Goal: Transaction & Acquisition: Book appointment/travel/reservation

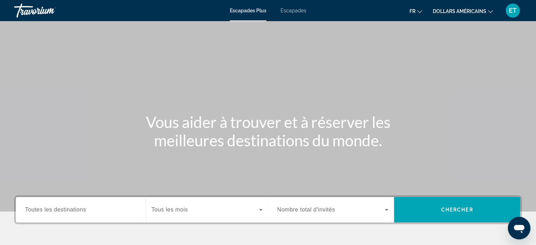
click at [67, 212] on span "Toutes les destinations" at bounding box center [55, 210] width 61 height 6
click at [67, 212] on input "Destination Toutes les destinations" at bounding box center [80, 210] width 111 height 8
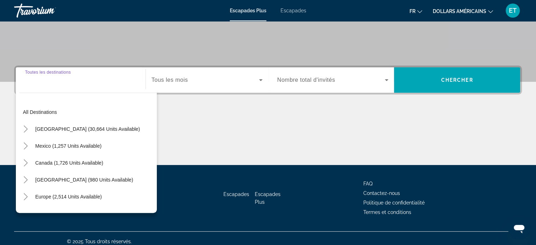
scroll to position [136, 0]
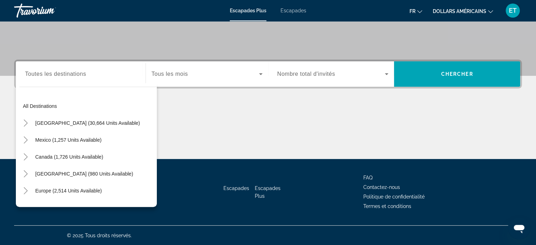
click at [44, 79] on div "Widget de recherche" at bounding box center [80, 74] width 111 height 20
click at [46, 67] on div "Destination Toutes les destinations" at bounding box center [80, 74] width 111 height 20
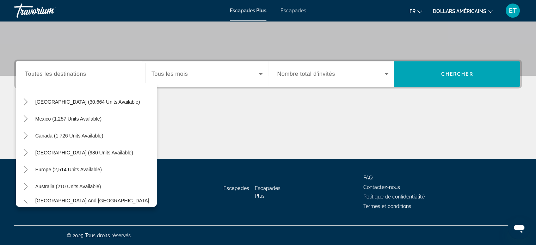
scroll to position [28, 0]
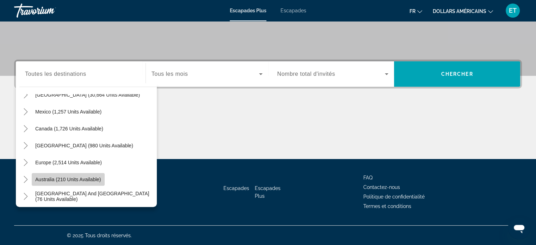
click at [85, 183] on span "Widget de recherche" at bounding box center [68, 179] width 73 height 17
type input "**********"
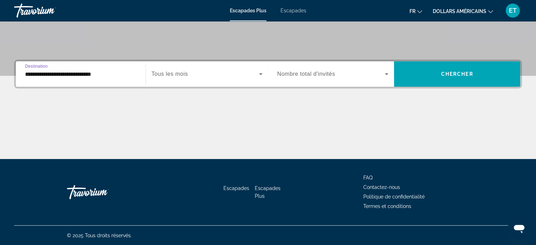
click at [295, 11] on font "Escapades" at bounding box center [294, 11] width 26 height 6
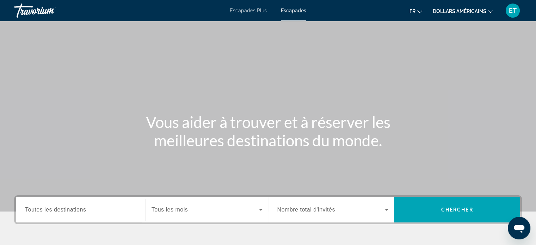
click at [85, 211] on span "Toutes les destinations" at bounding box center [55, 210] width 61 height 6
click at [85, 211] on input "Destination Toutes les destinations" at bounding box center [80, 210] width 111 height 8
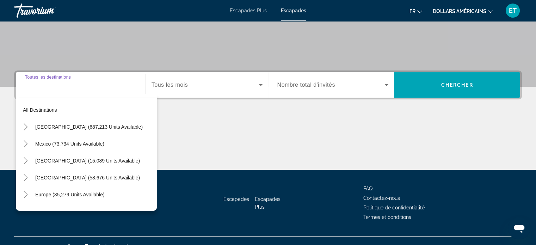
scroll to position [136, 0]
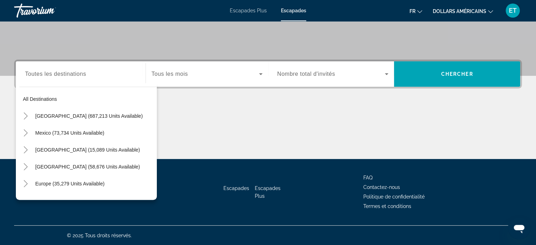
click at [158, 192] on div "Escapades Escapades Plus FAQ Contactez-nous Politique de confidentialité Termes…" at bounding box center [268, 192] width 508 height 66
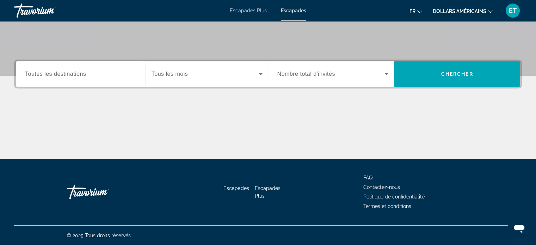
click at [88, 68] on div "Search widget" at bounding box center [80, 74] width 111 height 20
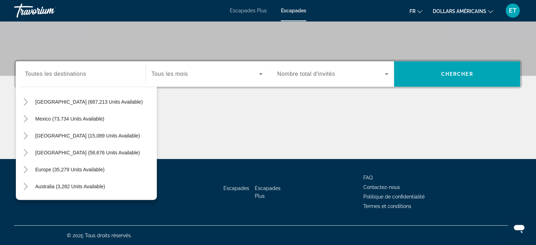
scroll to position [28, 0]
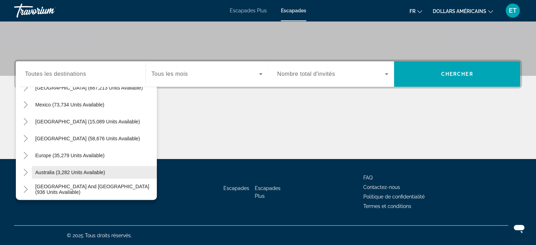
click at [104, 174] on span "Australia (3,282 units available)" at bounding box center [70, 173] width 70 height 6
type input "**********"
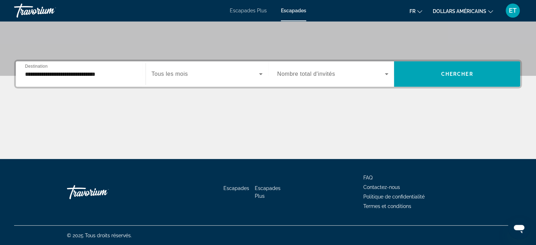
drag, startPoint x: 185, startPoint y: 87, endPoint x: 200, endPoint y: 72, distance: 20.9
click at [200, 72] on span "Search widget" at bounding box center [206, 74] width 108 height 8
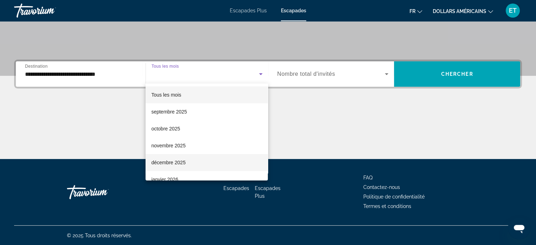
click at [189, 166] on mat-option "décembre 2025" at bounding box center [207, 162] width 122 height 17
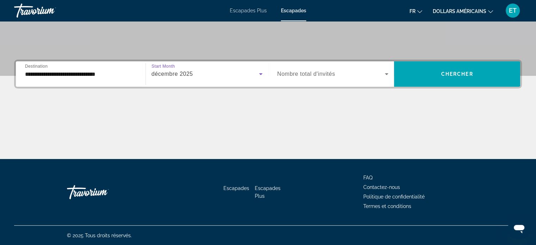
click at [306, 69] on div "Search widget" at bounding box center [332, 74] width 111 height 20
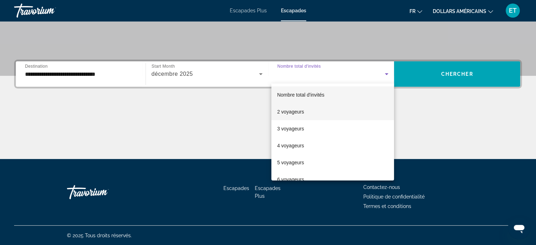
click at [305, 114] on mat-option "2 voyageurs" at bounding box center [332, 111] width 123 height 17
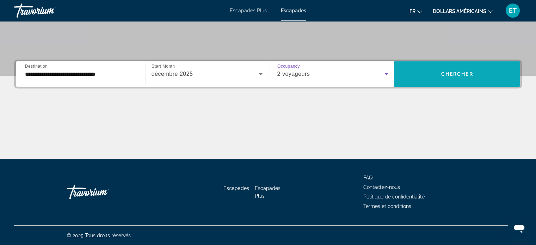
click at [426, 72] on span "Search widget" at bounding box center [457, 74] width 126 height 17
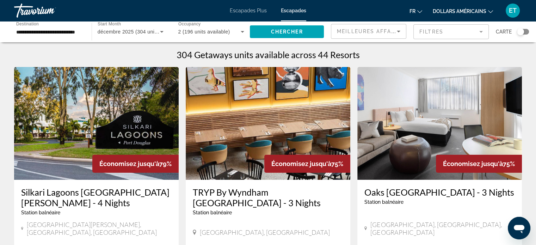
click at [371, 36] on div "Meilleures affaires" at bounding box center [368, 34] width 63 height 20
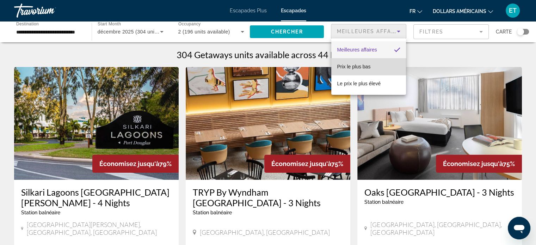
click at [370, 62] on span "Prix ​​le plus bas" at bounding box center [353, 66] width 33 height 8
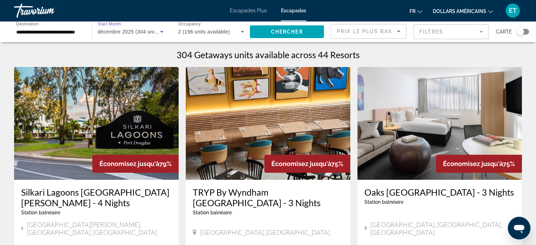
click at [163, 34] on icon "Search widget" at bounding box center [162, 31] width 8 height 8
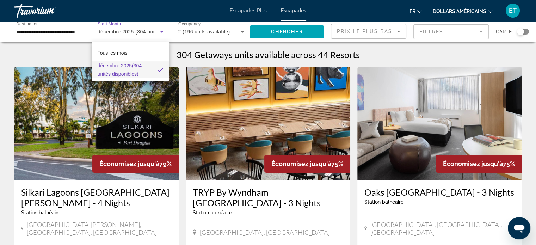
click at [277, 31] on div at bounding box center [268, 122] width 536 height 245
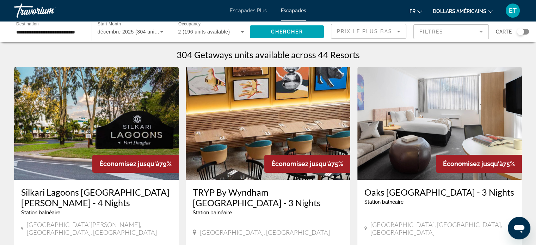
click at [277, 31] on span "Chercher" at bounding box center [287, 32] width 32 height 6
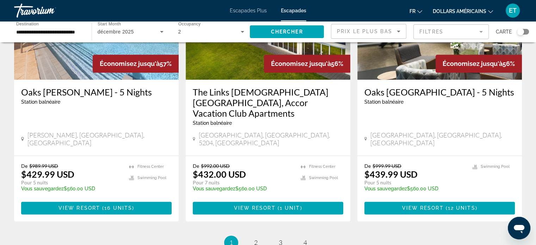
scroll to position [926, 0]
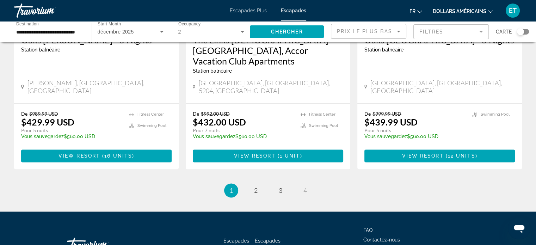
click at [417, 12] on icon "Changer de langue" at bounding box center [419, 11] width 5 height 5
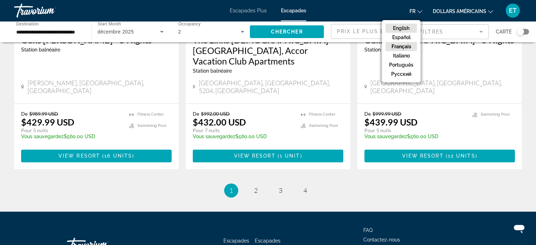
click at [398, 29] on button "English" at bounding box center [401, 28] width 31 height 9
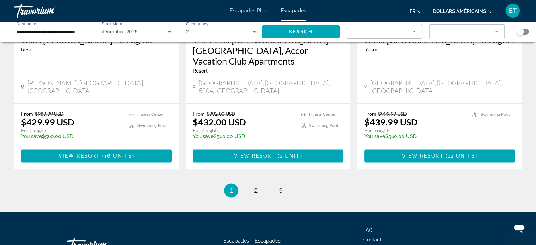
click at [457, 11] on font "dollars américains" at bounding box center [460, 11] width 54 height 6
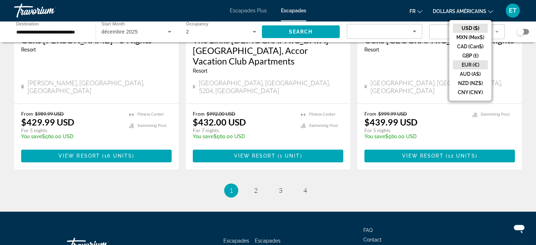
click at [469, 63] on button "EUR (€)" at bounding box center [470, 64] width 35 height 9
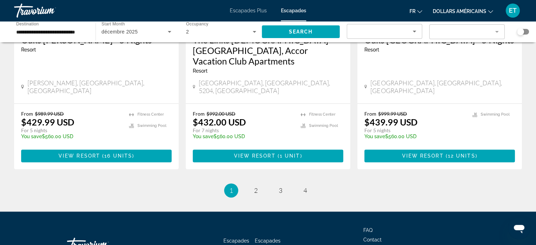
click at [447, 12] on font "dollars américains" at bounding box center [460, 11] width 54 height 6
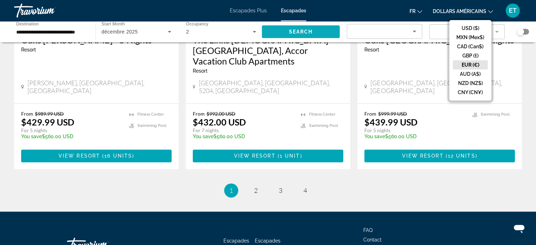
click at [311, 32] on span "Search" at bounding box center [301, 32] width 24 height 6
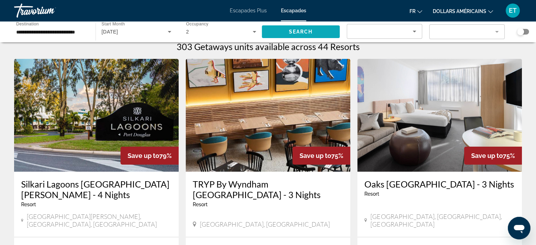
scroll to position [0, 0]
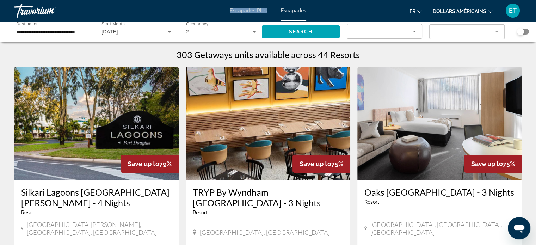
drag, startPoint x: 241, startPoint y: 15, endPoint x: 247, endPoint y: -3, distance: 18.7
click at [247, 0] on html "**********" at bounding box center [268, 122] width 536 height 245
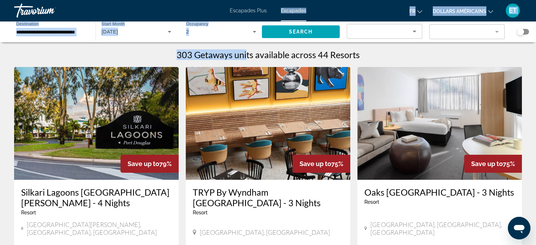
click at [250, 8] on font "Escapades Plus" at bounding box center [248, 11] width 37 height 6
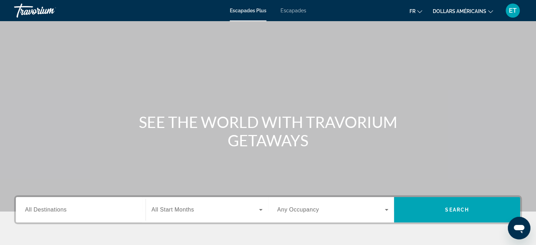
click at [75, 198] on div "Destination All Destinations" at bounding box center [80, 209] width 123 height 25
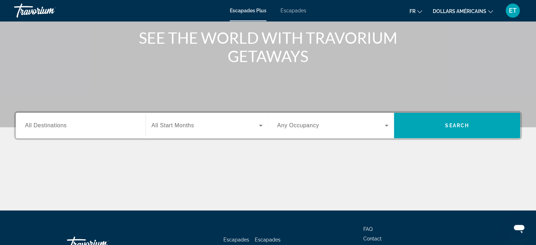
scroll to position [136, 0]
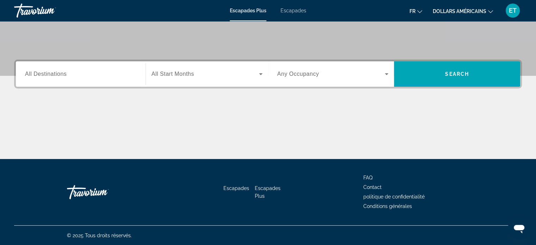
click at [47, 73] on span "All Destinations" at bounding box center [46, 74] width 42 height 6
click at [47, 73] on input "Destination All Destinations" at bounding box center [80, 74] width 111 height 8
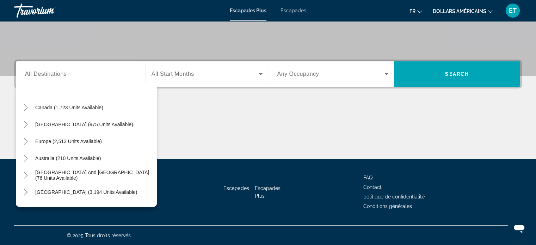
scroll to position [56, 0]
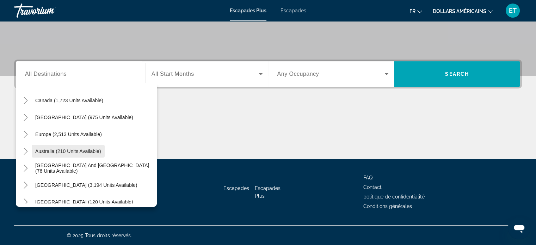
click at [92, 154] on span "Search widget" at bounding box center [68, 151] width 73 height 17
type input "**********"
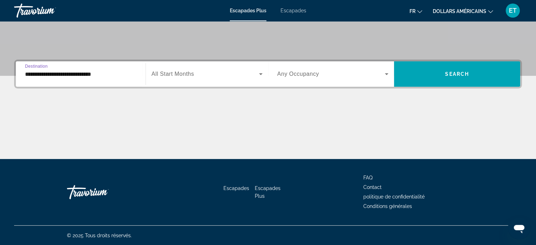
click at [186, 68] on div "Search widget" at bounding box center [207, 74] width 111 height 20
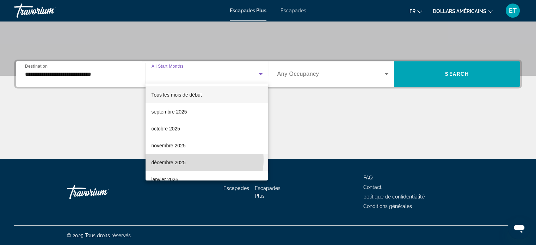
click at [197, 160] on mat-option "décembre 2025" at bounding box center [207, 162] width 122 height 17
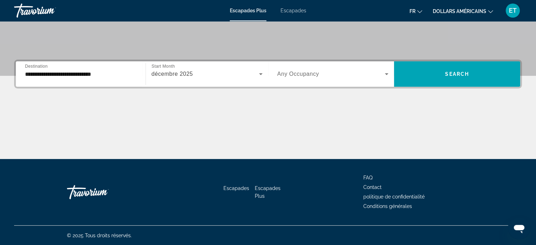
click at [319, 73] on span "Any Occupancy" at bounding box center [298, 74] width 42 height 6
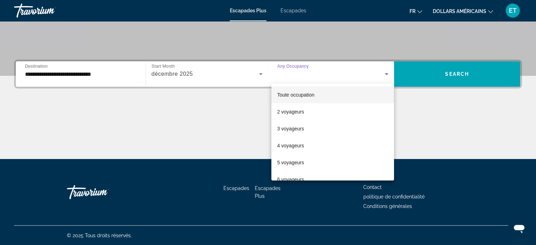
click at [431, 69] on div at bounding box center [268, 122] width 536 height 245
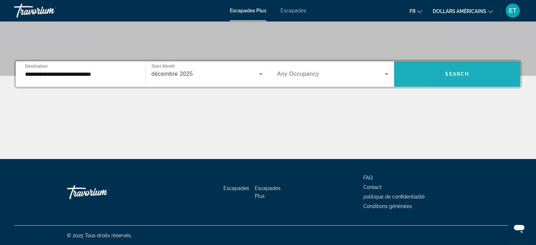
click at [431, 69] on span "Search widget" at bounding box center [457, 74] width 126 height 17
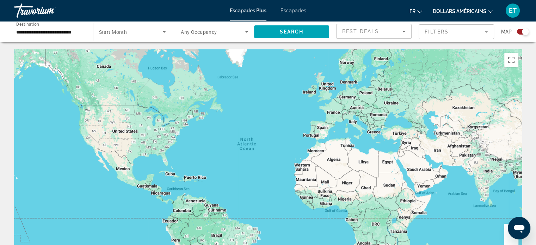
click at [288, 12] on font "Escapades" at bounding box center [294, 11] width 26 height 6
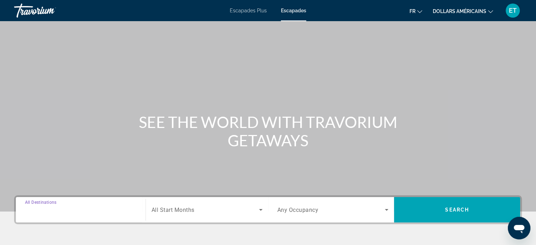
click at [75, 210] on input "Destination All Destinations" at bounding box center [80, 210] width 111 height 8
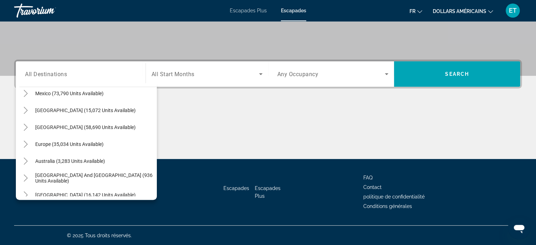
scroll to position [42, 0]
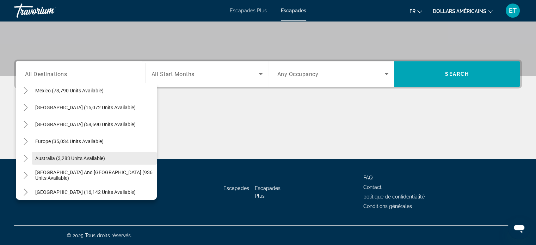
click at [120, 156] on span "Search widget" at bounding box center [94, 158] width 125 height 17
type input "**********"
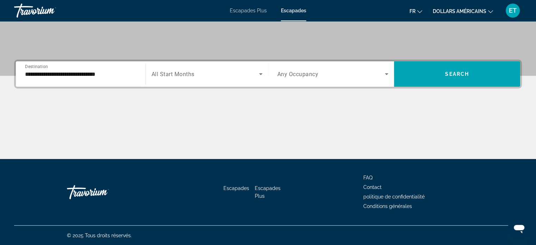
click at [190, 75] on span "All Start Months" at bounding box center [173, 74] width 43 height 7
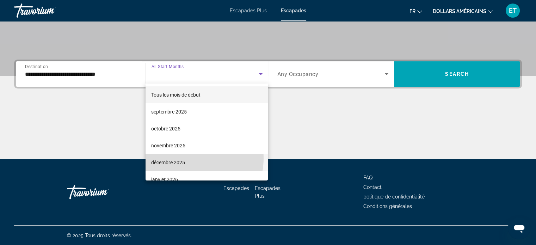
click at [190, 158] on mat-option "décembre 2025" at bounding box center [207, 162] width 122 height 17
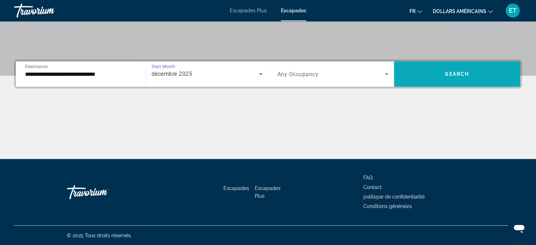
click at [412, 76] on span "Search widget" at bounding box center [457, 74] width 126 height 17
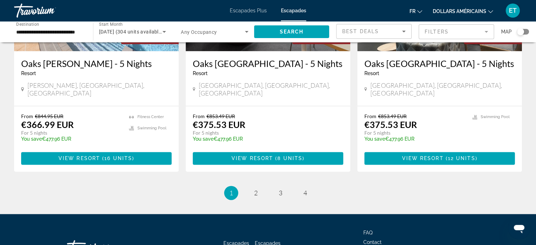
scroll to position [926, 0]
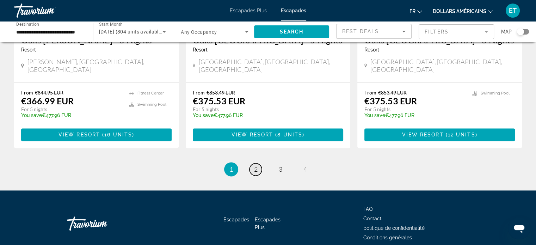
click at [257, 165] on span "2" at bounding box center [256, 169] width 4 height 8
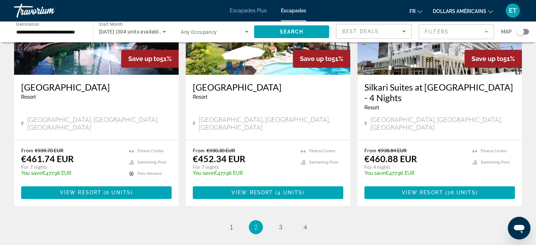
scroll to position [860, 0]
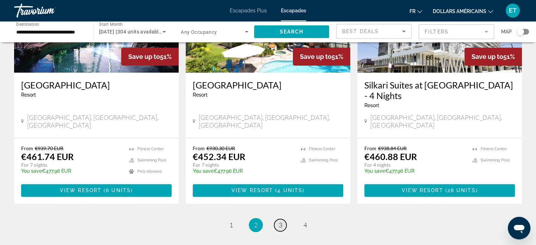
click at [281, 221] on span "3" at bounding box center [281, 225] width 4 height 8
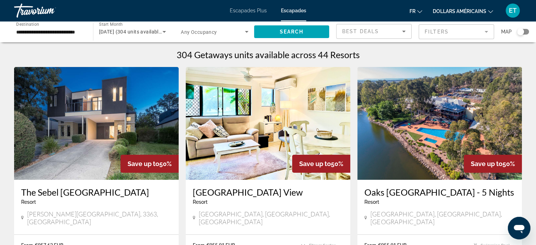
scroll to position [14, 0]
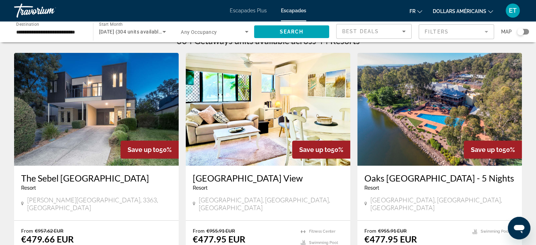
click at [49, 28] on input "**********" at bounding box center [50, 32] width 68 height 8
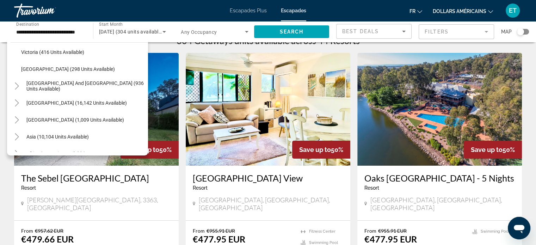
scroll to position [199, 0]
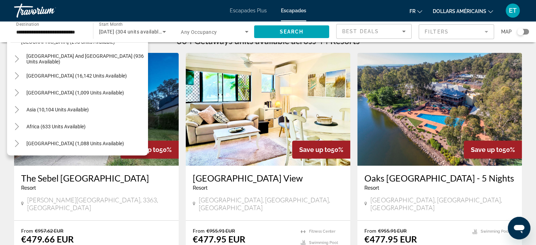
click at [68, 31] on input "**********" at bounding box center [50, 32] width 68 height 8
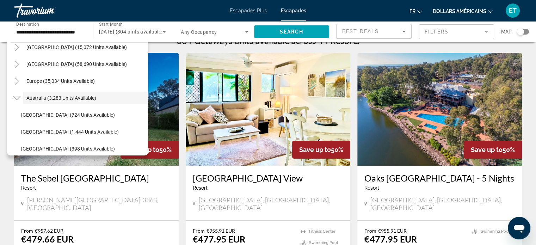
scroll to position [0, 0]
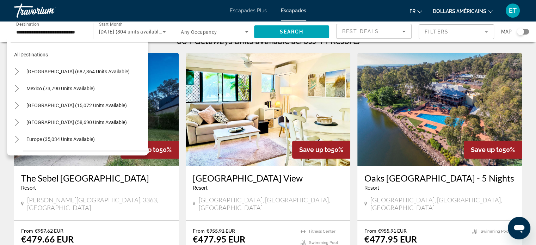
click at [257, 8] on font "Escapades Plus" at bounding box center [248, 11] width 37 height 6
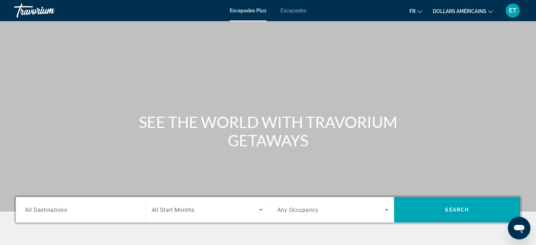
click at [285, 10] on font "Escapades" at bounding box center [294, 11] width 26 height 6
click at [113, 206] on input "Destination All Destinations" at bounding box center [80, 210] width 111 height 8
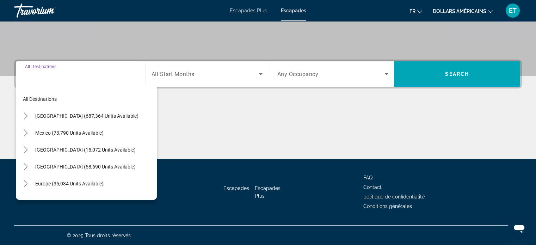
drag, startPoint x: 86, startPoint y: 75, endPoint x: 85, endPoint y: 64, distance: 11.0
click at [85, 64] on div "Search widget" at bounding box center [80, 74] width 111 height 20
click at [82, 73] on input "Destination All Destinations" at bounding box center [80, 74] width 111 height 8
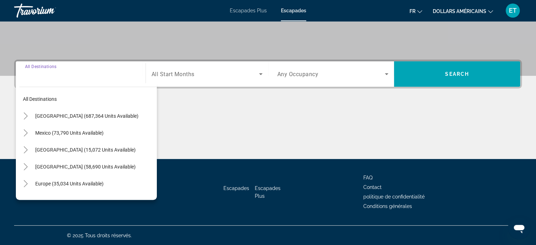
click at [82, 73] on input "Destination All Destinations" at bounding box center [80, 74] width 111 height 8
click at [61, 66] on div "Search widget" at bounding box center [80, 74] width 111 height 20
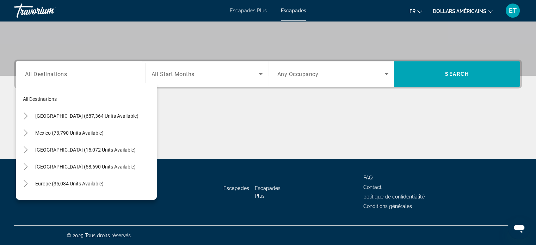
click at [48, 64] on div "Destination All Destinations" at bounding box center [80, 74] width 111 height 20
click at [48, 64] on div "Search widget" at bounding box center [80, 74] width 111 height 20
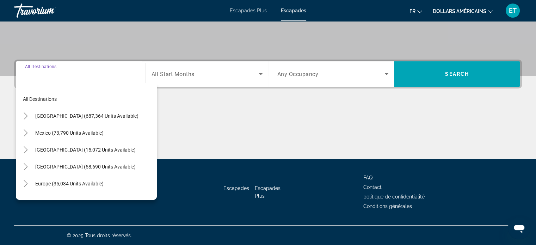
click at [48, 64] on div "Search widget" at bounding box center [80, 74] width 111 height 20
click at [49, 69] on div "Destination All Destinations" at bounding box center [80, 74] width 111 height 20
click at [48, 68] on div "Destination All Destinations" at bounding box center [80, 74] width 111 height 20
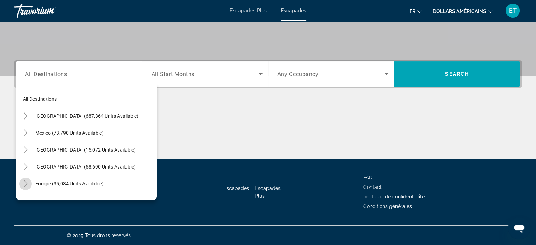
click at [28, 186] on icon "Toggle Europe (35,034 units available)" at bounding box center [25, 183] width 7 height 7
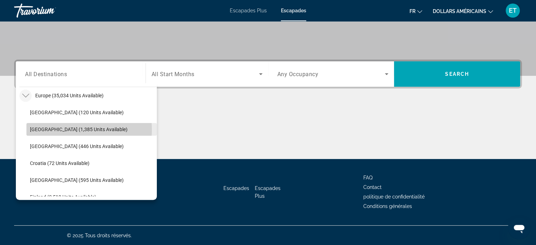
click at [73, 129] on span "[GEOGRAPHIC_DATA] (1,385 units available)" at bounding box center [79, 130] width 98 height 6
type input "**********"
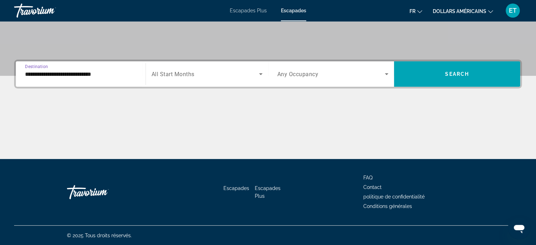
click at [190, 77] on span "Search widget" at bounding box center [206, 74] width 108 height 8
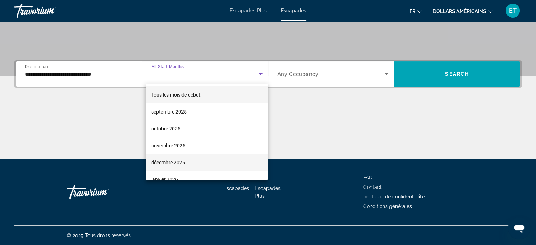
click at [182, 160] on font "décembre 2025" at bounding box center [168, 163] width 34 height 6
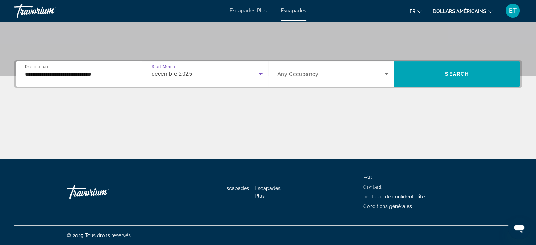
click at [304, 73] on span "Any Occupancy" at bounding box center [297, 74] width 41 height 7
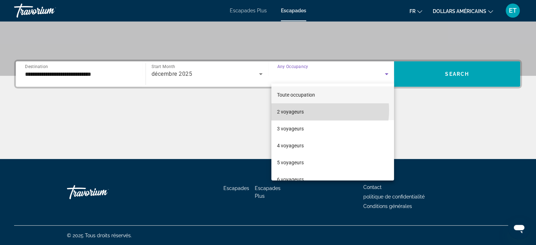
click at [308, 110] on mat-option "2 voyageurs" at bounding box center [332, 111] width 123 height 17
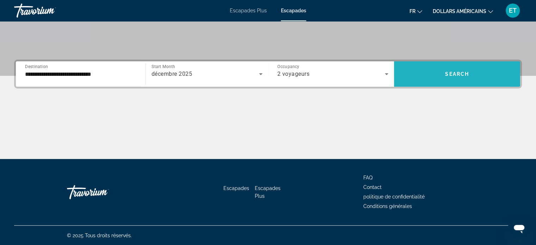
click at [428, 82] on span "Search widget" at bounding box center [457, 74] width 126 height 17
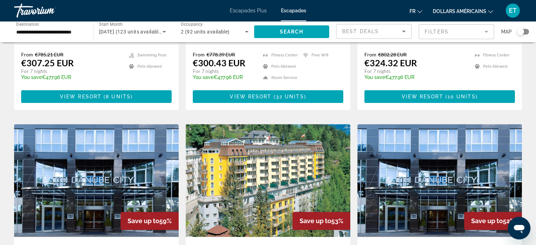
scroll to position [197, 0]
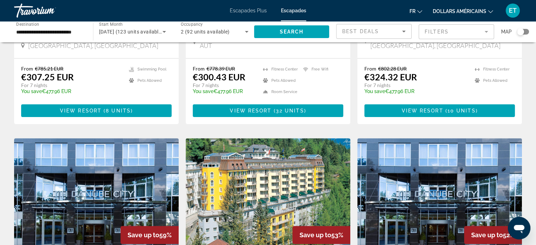
click at [424, 94] on p "temp" at bounding box center [415, 96] width 103 height 5
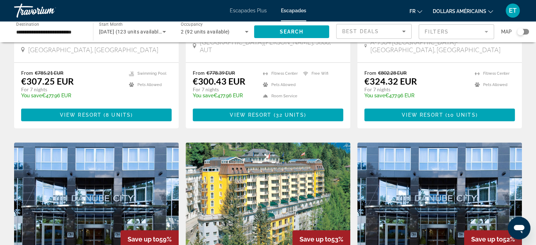
click at [424, 78] on div "From €802.28 EUR €324.32 EUR For 7 nights You save €477.96 EUR temp" at bounding box center [415, 86] width 103 height 33
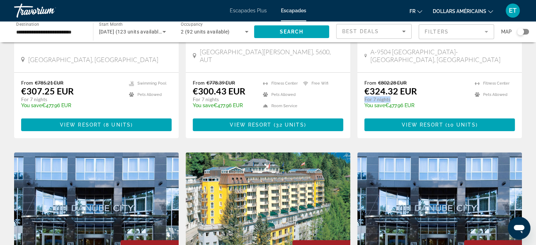
click at [424, 96] on p "For 7 nights" at bounding box center [415, 99] width 103 height 6
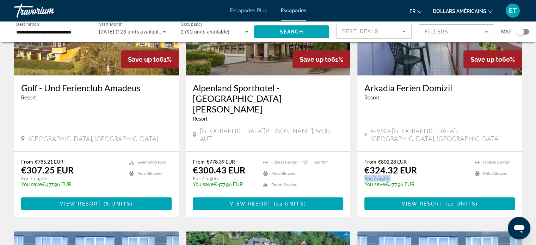
scroll to position [35, 0]
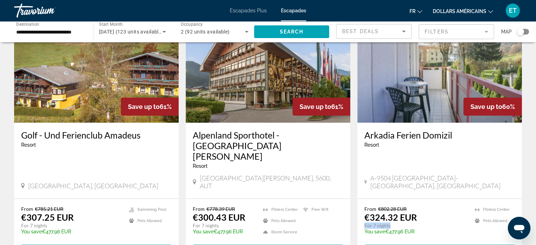
click at [424, 78] on div "Save up to 60% Arkadia Ferien [GEOGRAPHIC_DATA] - This is an adults only resort…" at bounding box center [439, 137] width 165 height 255
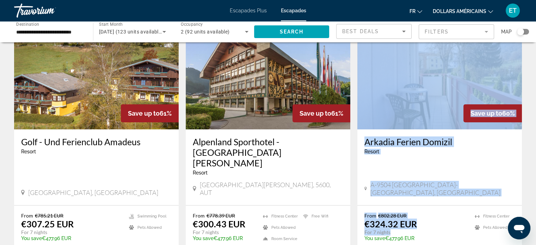
scroll to position [56, 0]
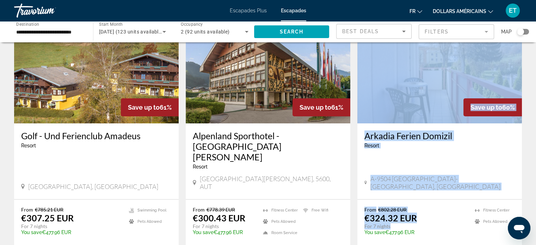
click at [491, 160] on div "Arkadia Ferien Domizil Resort - This is an adults only resort A-9504 [GEOGRAPHI…" at bounding box center [439, 161] width 165 height 76
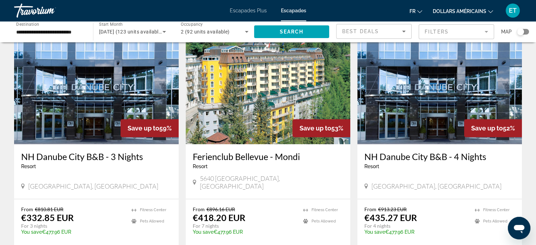
scroll to position [296, 0]
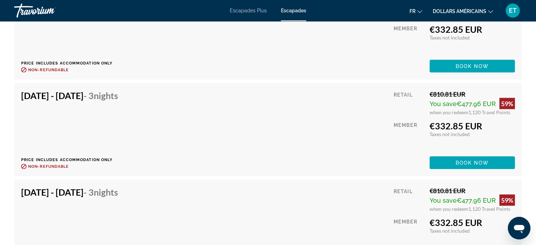
scroll to position [1466, 0]
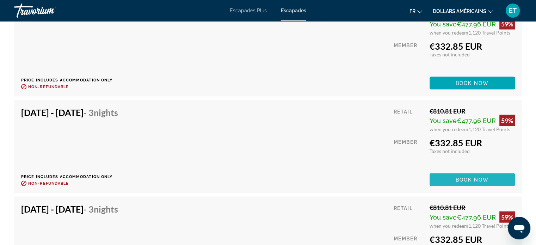
click at [477, 183] on span "Contenu principal" at bounding box center [472, 179] width 85 height 17
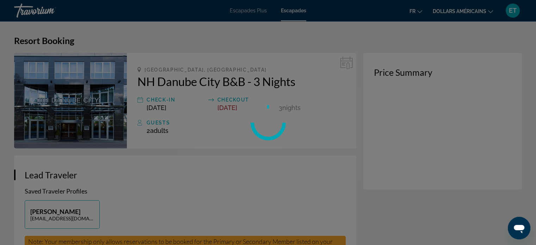
click at [419, 13] on div at bounding box center [268, 122] width 536 height 245
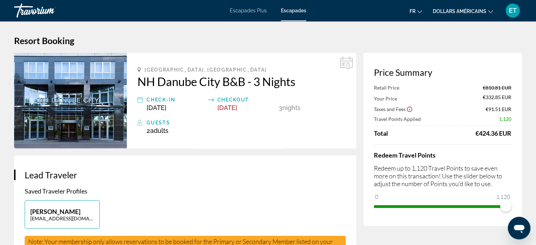
click at [419, 13] on icon "Changer de langue" at bounding box center [419, 11] width 5 height 5
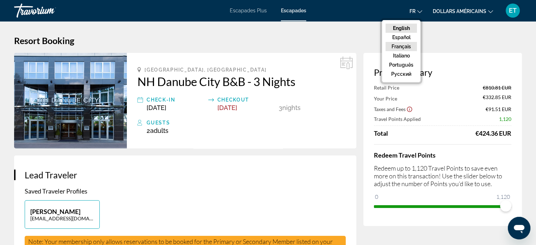
click at [412, 47] on button "Français" at bounding box center [401, 46] width 31 height 9
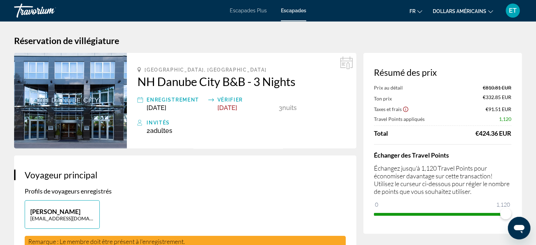
click at [465, 11] on font "dollars américains" at bounding box center [460, 11] width 54 height 6
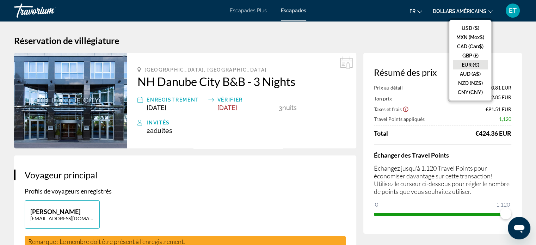
click at [472, 67] on button "EUR (€)" at bounding box center [470, 64] width 35 height 9
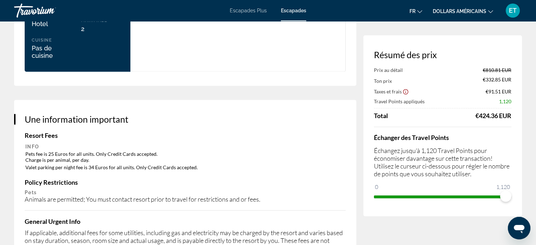
scroll to position [973, 0]
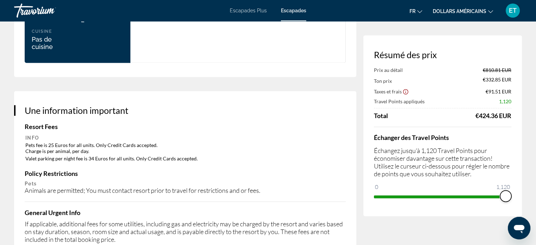
drag, startPoint x: 506, startPoint y: 199, endPoint x: 541, endPoint y: 194, distance: 35.2
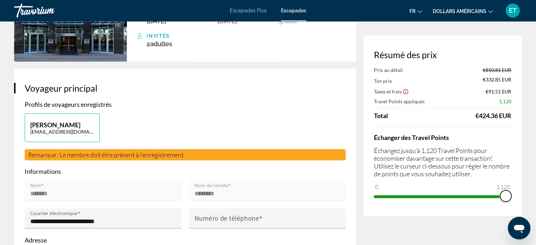
scroll to position [0, 0]
